Goal: Check status: Check status

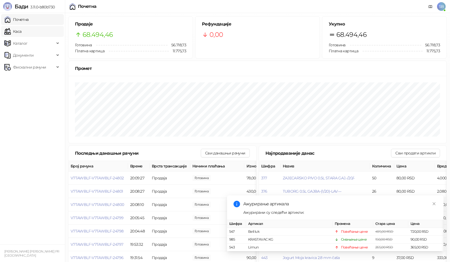
click at [18, 34] on link "Каса" at bounding box center [12, 31] width 17 height 11
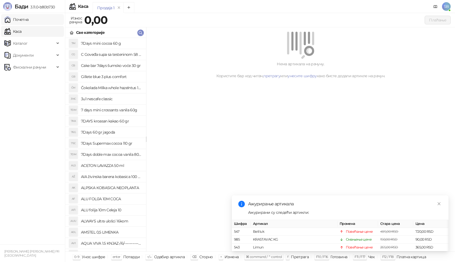
click at [22, 20] on link "Почетна" at bounding box center [16, 19] width 24 height 11
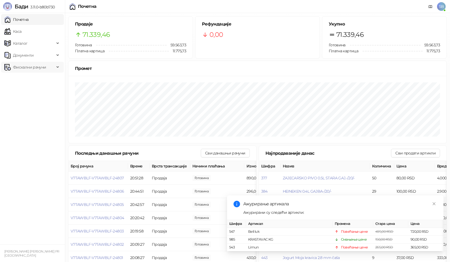
click at [24, 66] on span "Фискални рачуни" at bounding box center [29, 67] width 33 height 11
click at [26, 90] on link "По данима" at bounding box center [21, 91] width 29 height 11
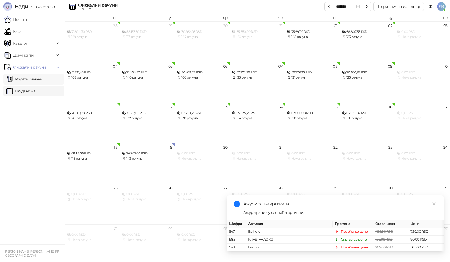
click at [28, 81] on link "Издати рачуни" at bounding box center [25, 79] width 36 height 11
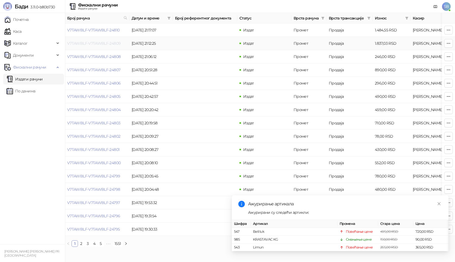
click at [83, 43] on link "V7TAWBLF-V7TAWBLF-24809" at bounding box center [93, 43] width 53 height 5
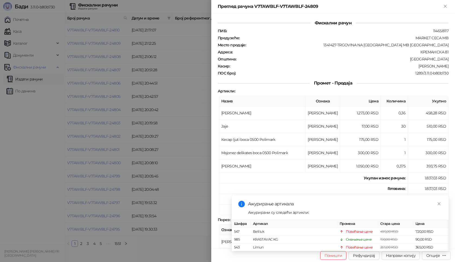
click at [96, 42] on div at bounding box center [227, 131] width 455 height 262
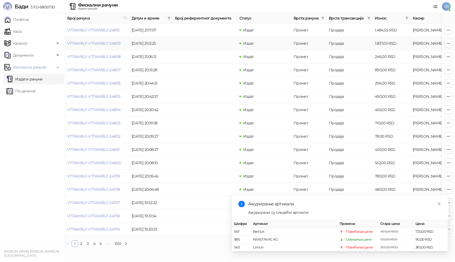
click at [96, 42] on link "V7TAWBLF-V7TAWBLF-24809" at bounding box center [93, 43] width 53 height 5
click at [80, 44] on link "V7TAWBLF-V7TAWBLF-24809" at bounding box center [93, 43] width 53 height 5
click at [69, 43] on link "V7TAWBLF-V7TAWBLF-24809" at bounding box center [93, 43] width 53 height 5
click at [92, 43] on link "V7TAWBLF-V7TAWBLF-24809" at bounding box center [93, 43] width 53 height 5
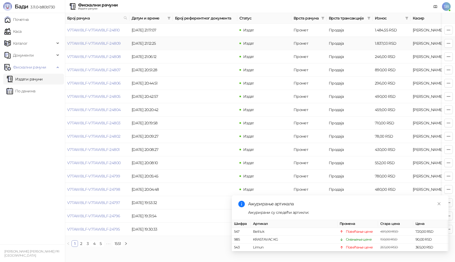
click at [142, 43] on td "[DATE] 21:12:25" at bounding box center [150, 43] width 43 height 13
click at [89, 47] on td "V7TAWBLF-V7TAWBLF-24809" at bounding box center [97, 43] width 64 height 13
click at [385, 44] on td "1.837,03 RSD" at bounding box center [392, 43] width 38 height 13
click at [446, 44] on button "button" at bounding box center [448, 43] width 9 height 9
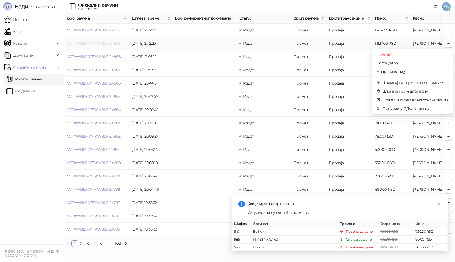
click at [76, 43] on link "V7TAWBLF-V7TAWBLF-24809" at bounding box center [93, 43] width 53 height 5
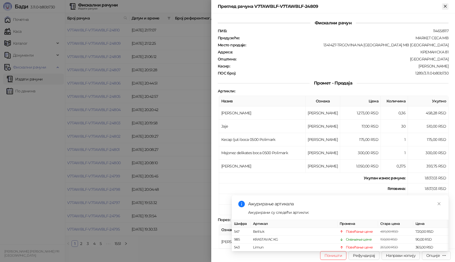
click at [444, 8] on icon "Close" at bounding box center [445, 6] width 5 height 5
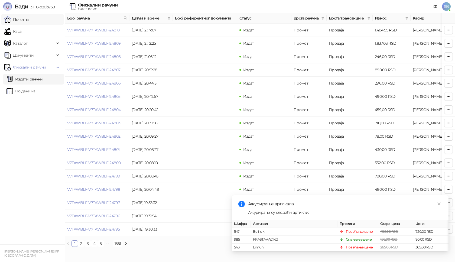
click at [22, 22] on link "Почетна" at bounding box center [16, 19] width 24 height 11
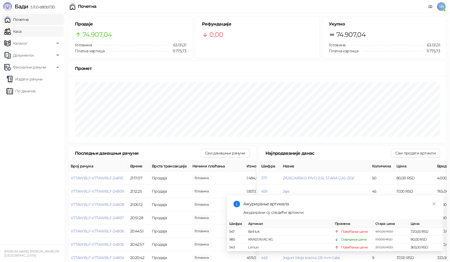
click at [21, 31] on link "Каса" at bounding box center [12, 31] width 17 height 11
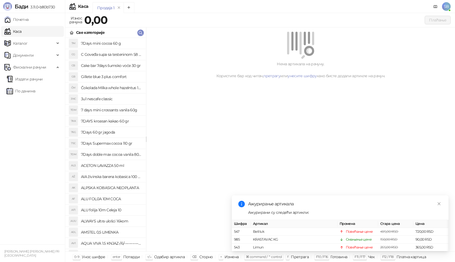
click at [21, 33] on link "Каса" at bounding box center [12, 31] width 17 height 11
click at [23, 18] on link "Почетна" at bounding box center [16, 19] width 24 height 11
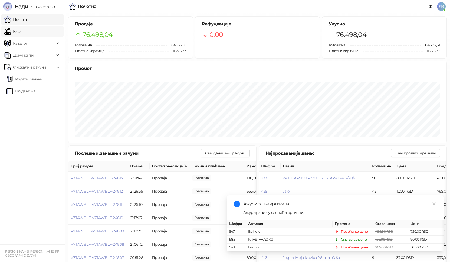
click at [21, 33] on link "Каса" at bounding box center [12, 31] width 17 height 11
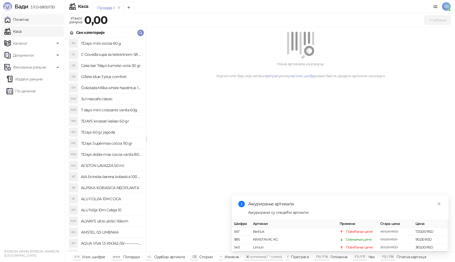
click at [25, 21] on link "Почетна" at bounding box center [16, 19] width 24 height 11
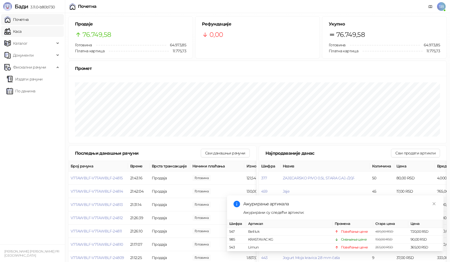
click at [17, 31] on link "Каса" at bounding box center [12, 31] width 17 height 11
